Goal: Information Seeking & Learning: Learn about a topic

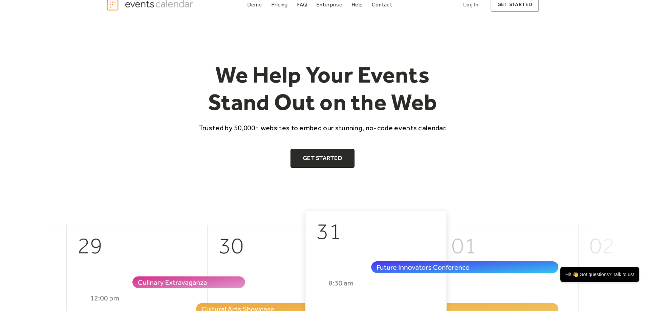
scroll to position [11, 0]
click at [282, 2] on div "Pricing" at bounding box center [279, 4] width 17 height 4
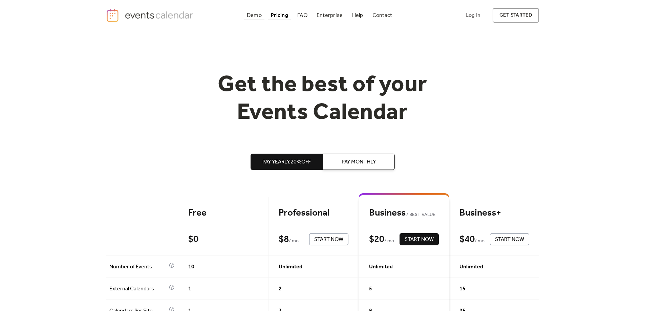
click at [258, 15] on div "Demo" at bounding box center [254, 16] width 15 height 4
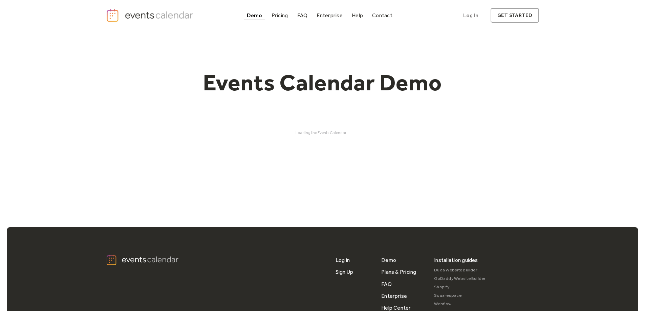
click at [501, 140] on div "Events Calendar Demo Loading the Events Calendar..." at bounding box center [323, 102] width 434 height 142
drag, startPoint x: 349, startPoint y: 134, endPoint x: 397, endPoint y: 145, distance: 50.0
click at [397, 145] on div "Events Calendar Demo Loading the Events Calendar..." at bounding box center [323, 102] width 434 height 142
click at [386, 144] on div "Events Calendar Demo Loading the Events Calendar..." at bounding box center [323, 102] width 434 height 142
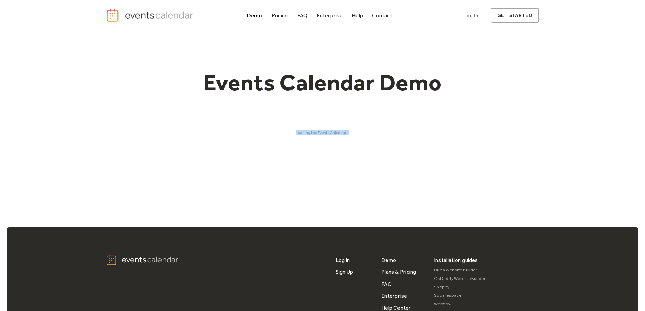
drag, startPoint x: 290, startPoint y: 127, endPoint x: 390, endPoint y: 137, distance: 100.7
click at [390, 137] on div "Events Calendar Demo Loading the Events Calendar..." at bounding box center [323, 102] width 434 height 142
click at [260, 15] on div "Demo" at bounding box center [255, 16] width 16 height 4
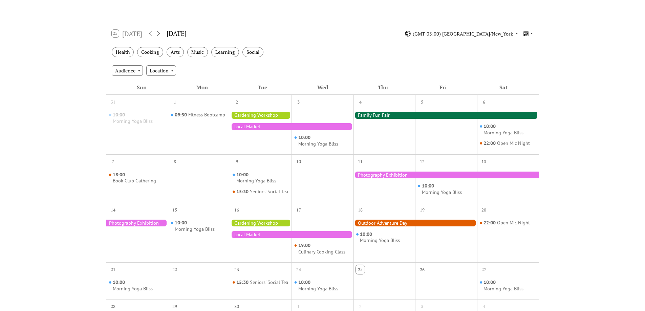
scroll to position [84, 0]
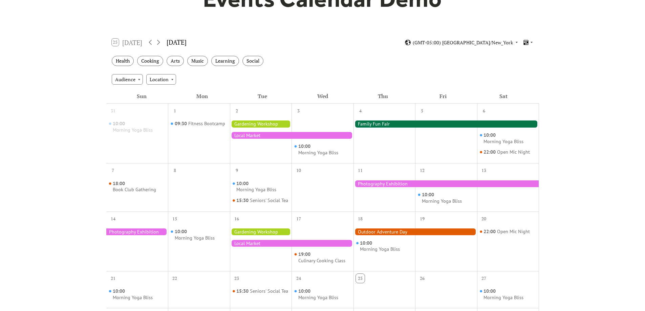
click at [254, 124] on div at bounding box center [261, 124] width 62 height 7
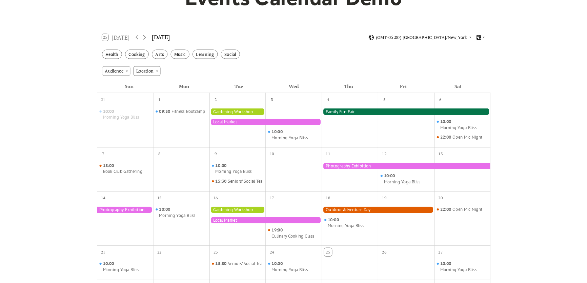
scroll to position [95, 0]
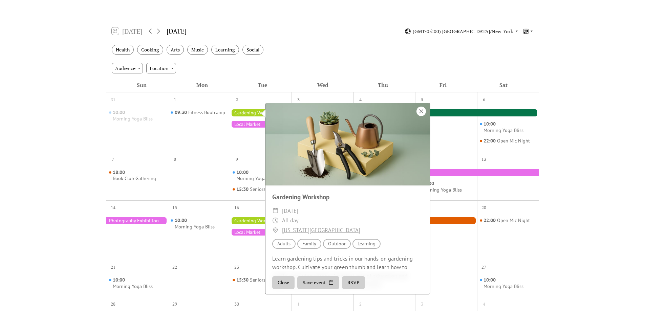
click at [419, 109] on div at bounding box center [421, 111] width 9 height 9
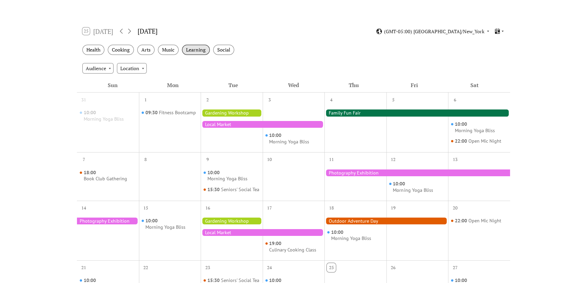
click at [197, 48] on div "Learning" at bounding box center [196, 50] width 28 height 11
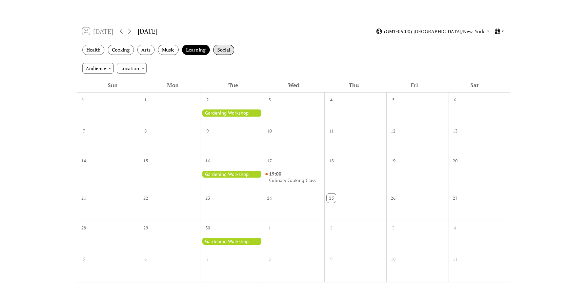
click at [226, 45] on div "Social" at bounding box center [223, 50] width 21 height 11
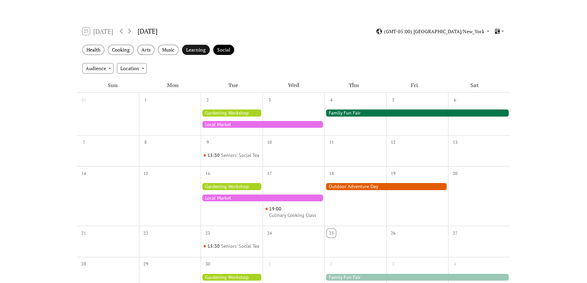
click at [195, 48] on div "Learning" at bounding box center [196, 50] width 28 height 11
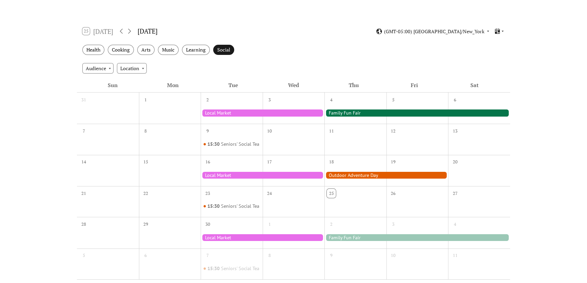
click at [222, 46] on div "Social" at bounding box center [223, 50] width 21 height 11
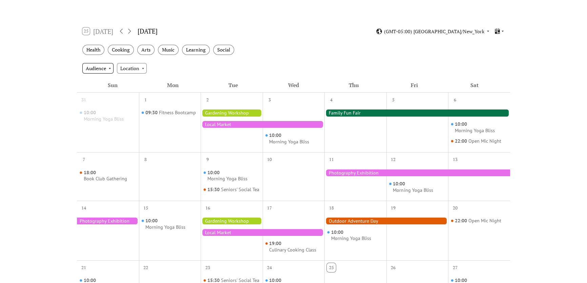
click at [93, 70] on div "Audience" at bounding box center [97, 68] width 31 height 10
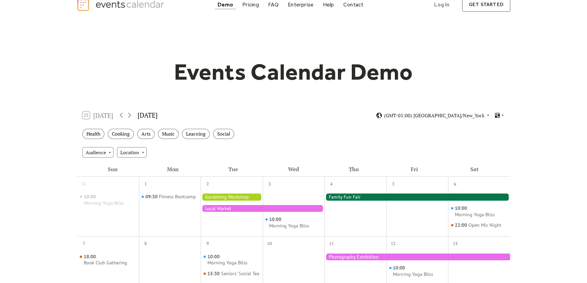
scroll to position [10, 0]
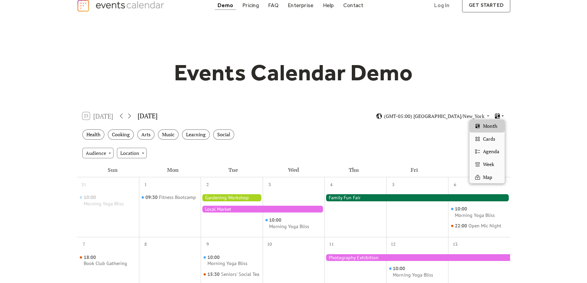
click at [501, 115] on icon at bounding box center [502, 116] width 4 height 4
click at [491, 143] on div "Cards" at bounding box center [486, 138] width 35 height 13
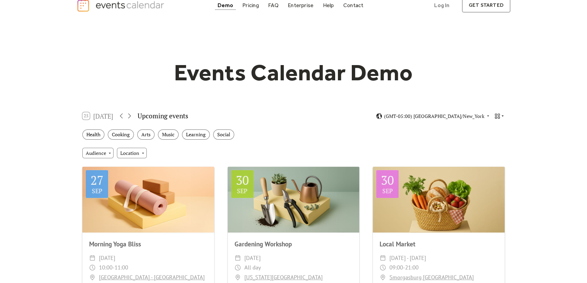
click at [496, 119] on icon at bounding box center [497, 116] width 6 height 6
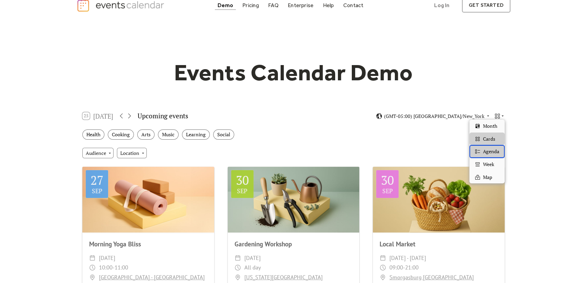
click at [491, 154] on span "Agenda" at bounding box center [491, 151] width 16 height 7
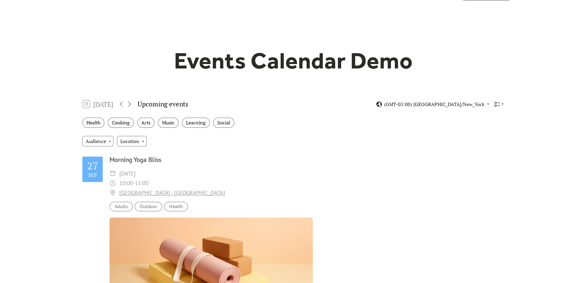
scroll to position [0, 0]
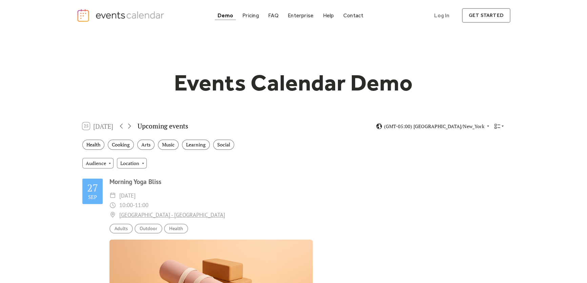
click at [497, 121] on div "25 Today Upcoming events (GMT-05:00) America/New_York" at bounding box center [293, 126] width 433 height 18
click at [497, 126] on icon at bounding box center [497, 126] width 6 height 6
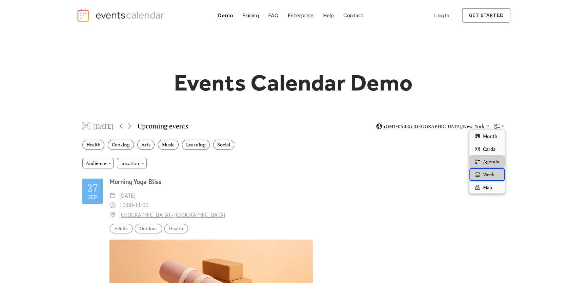
click at [491, 178] on div "Week" at bounding box center [486, 174] width 35 height 13
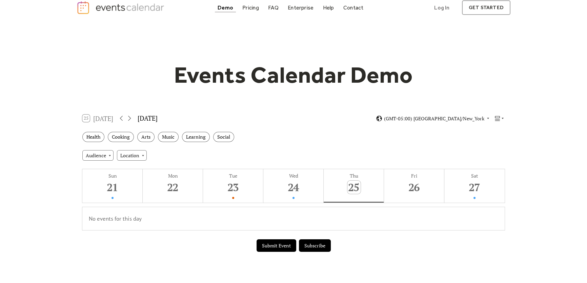
scroll to position [10, 0]
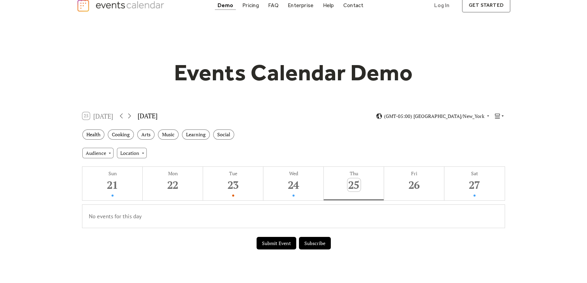
click at [503, 115] on icon at bounding box center [502, 116] width 4 height 4
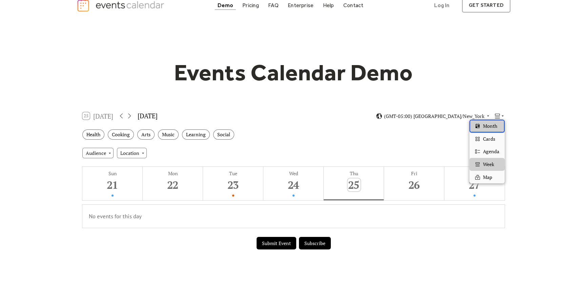
click at [493, 125] on span "Month" at bounding box center [490, 125] width 14 height 7
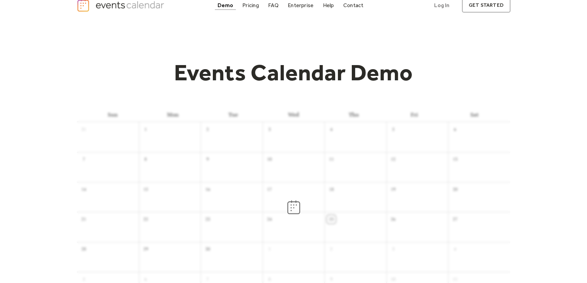
scroll to position [0, 0]
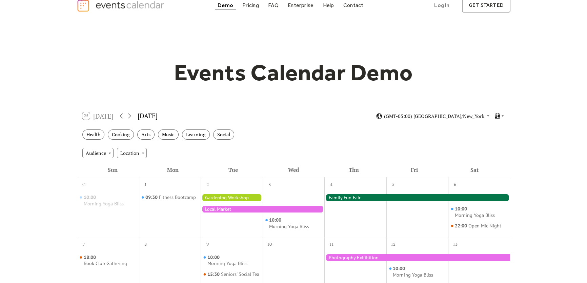
click at [533, 124] on div "Events Calendar Demo Loading the Events Calendar..." at bounding box center [293, 287] width 587 height 533
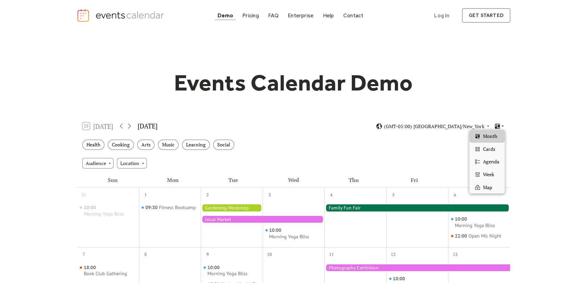
click at [491, 151] on span "Cards" at bounding box center [489, 148] width 12 height 7
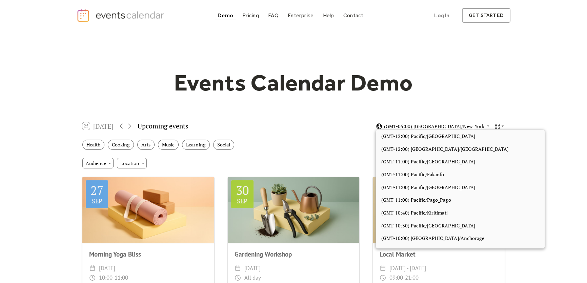
click at [382, 126] on icon at bounding box center [379, 126] width 6 height 6
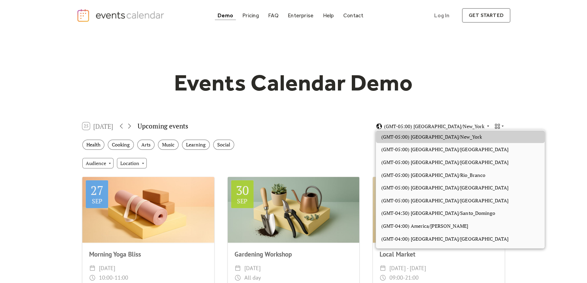
click at [382, 126] on icon at bounding box center [379, 126] width 6 height 6
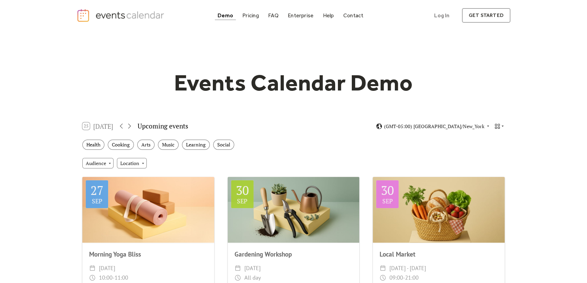
click at [476, 122] on div "25 Today Upcoming events (GMT-05:00) America/New_York" at bounding box center [293, 126] width 433 height 18
click at [471, 125] on span "(GMT-05:00) America/New_York" at bounding box center [434, 126] width 100 height 5
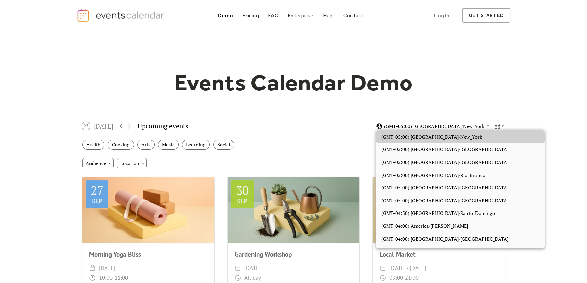
click at [472, 125] on span "(GMT-05:00) America/New_York" at bounding box center [434, 126] width 100 height 5
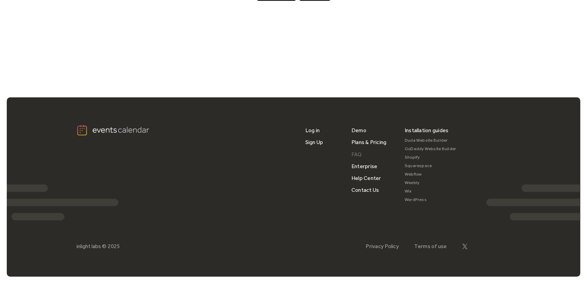
scroll to position [657, 0]
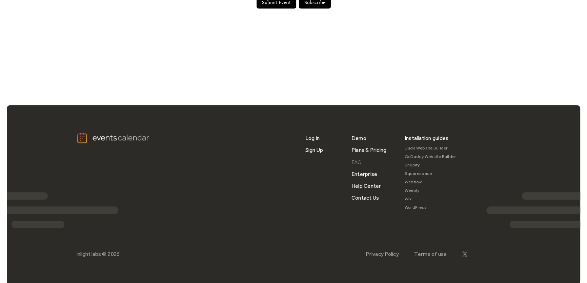
click at [357, 158] on link "FAQ" at bounding box center [356, 162] width 11 height 12
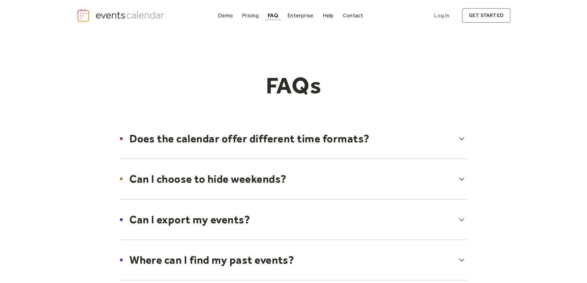
drag, startPoint x: 472, startPoint y: 78, endPoint x: 479, endPoint y: -37, distance: 115.0
